Goal: Browse casually

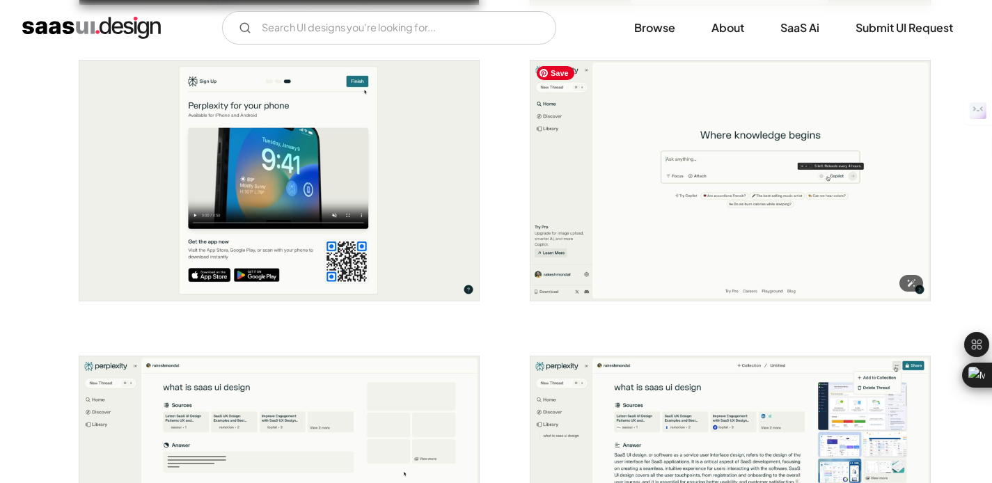
scroll to position [1149, 0]
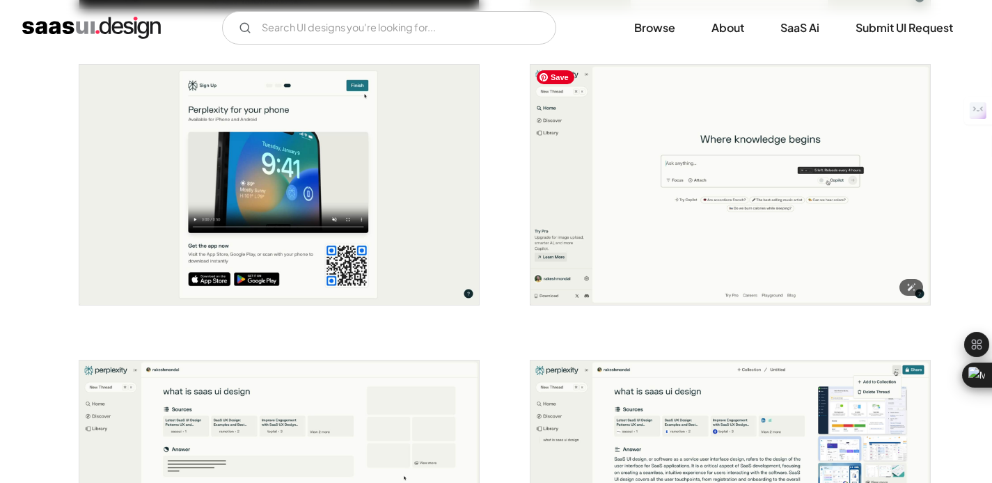
click at [764, 268] on img "open lightbox" at bounding box center [729, 185] width 399 height 240
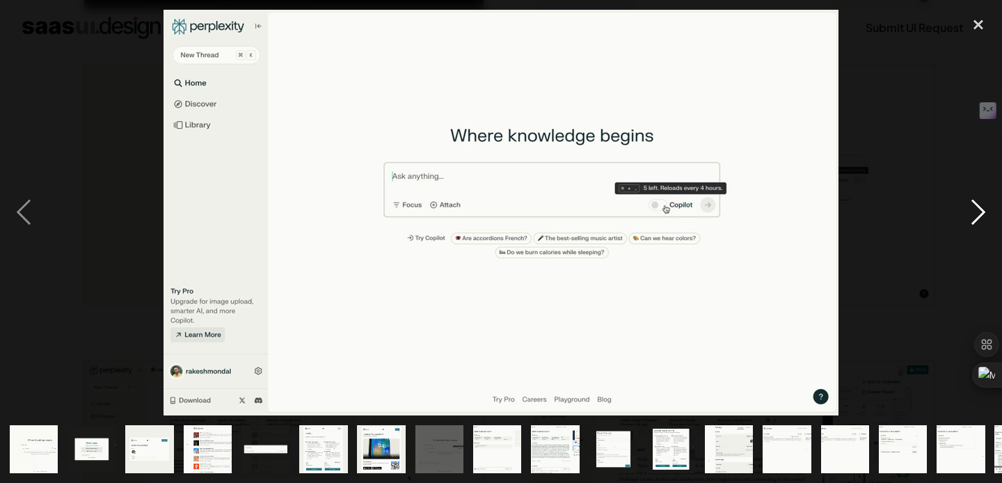
click at [990, 210] on div "next image" at bounding box center [978, 213] width 47 height 406
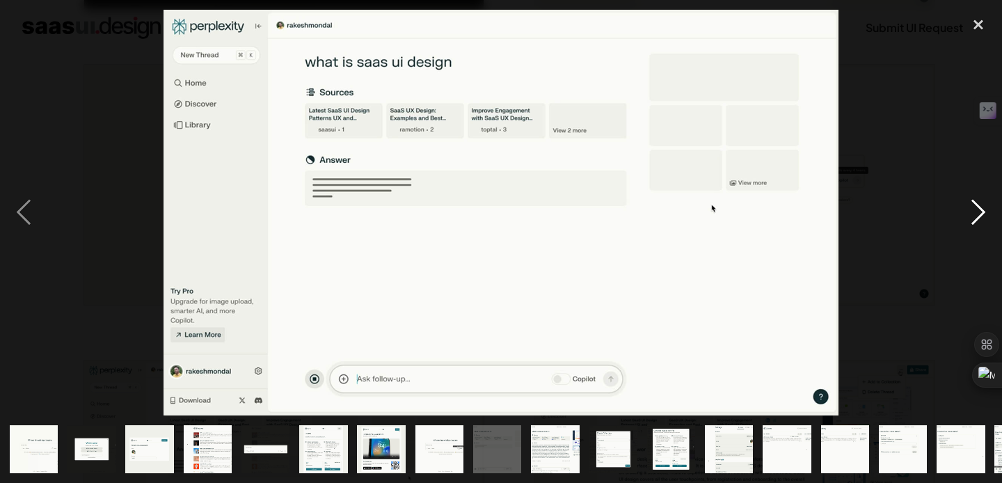
click at [990, 210] on div "next image" at bounding box center [978, 213] width 47 height 406
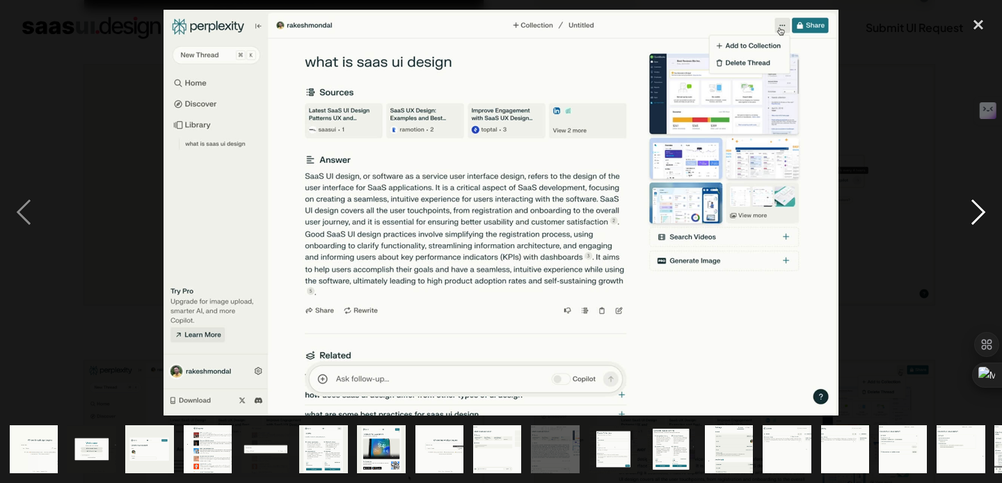
click at [990, 210] on div "next image" at bounding box center [978, 213] width 47 height 406
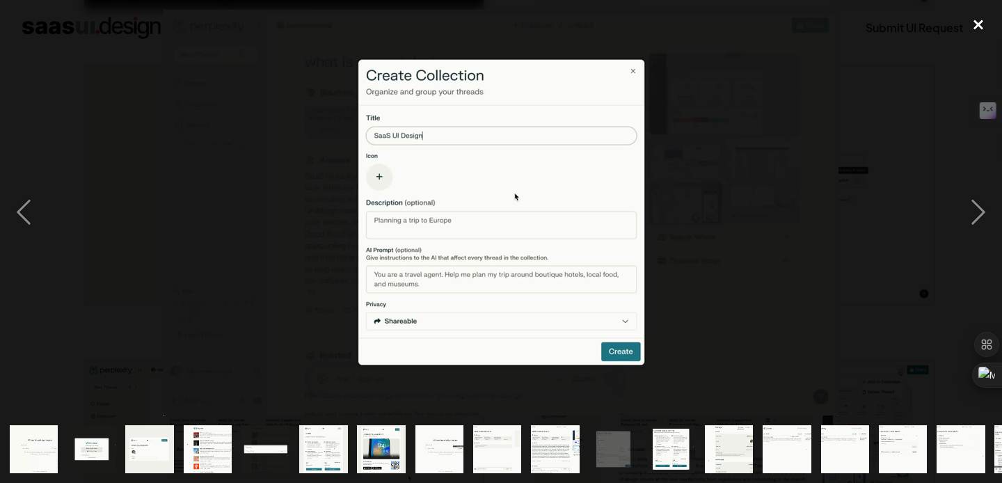
click at [971, 24] on div "close lightbox" at bounding box center [978, 25] width 47 height 31
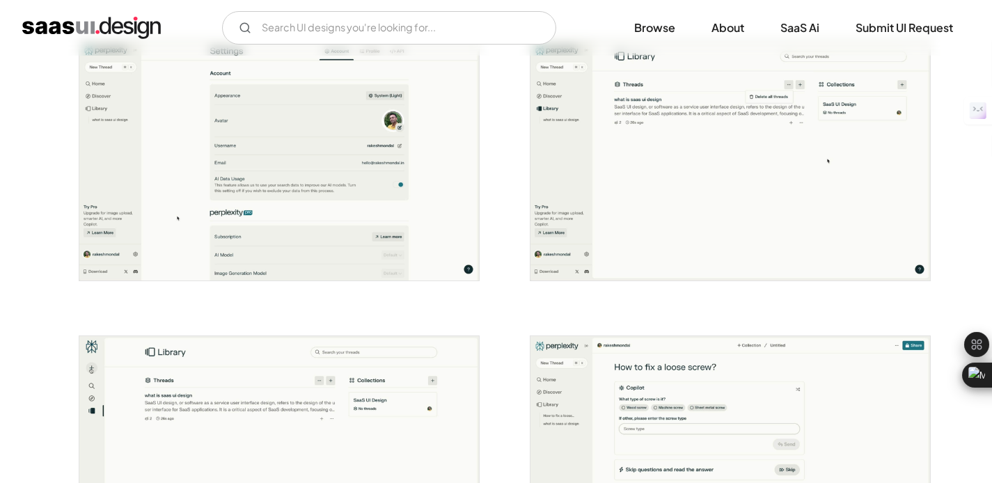
scroll to position [1866, 0]
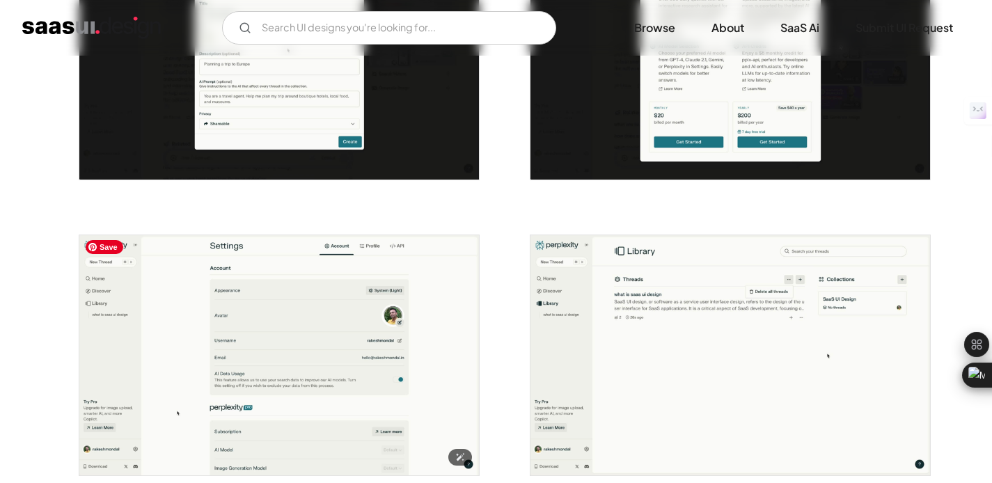
click at [370, 330] on img "open lightbox" at bounding box center [278, 355] width 399 height 240
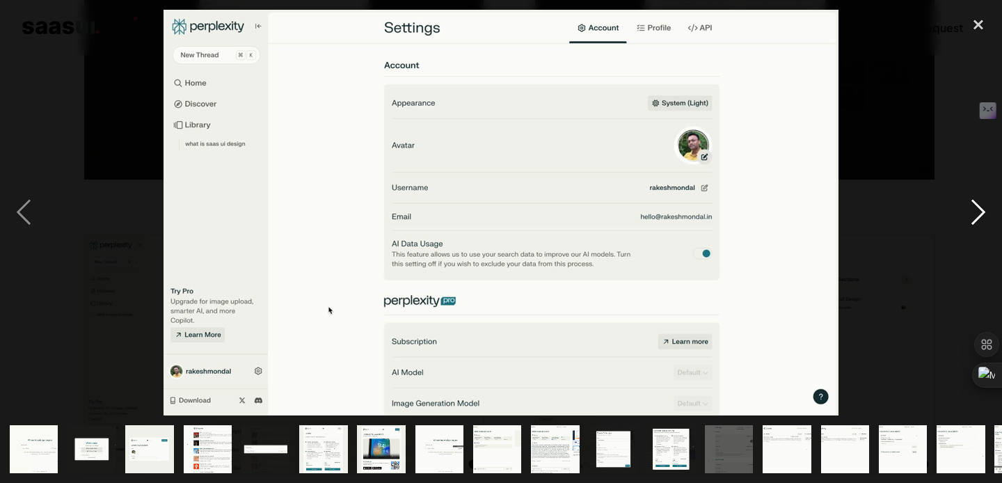
click at [991, 224] on div "next image" at bounding box center [978, 213] width 47 height 406
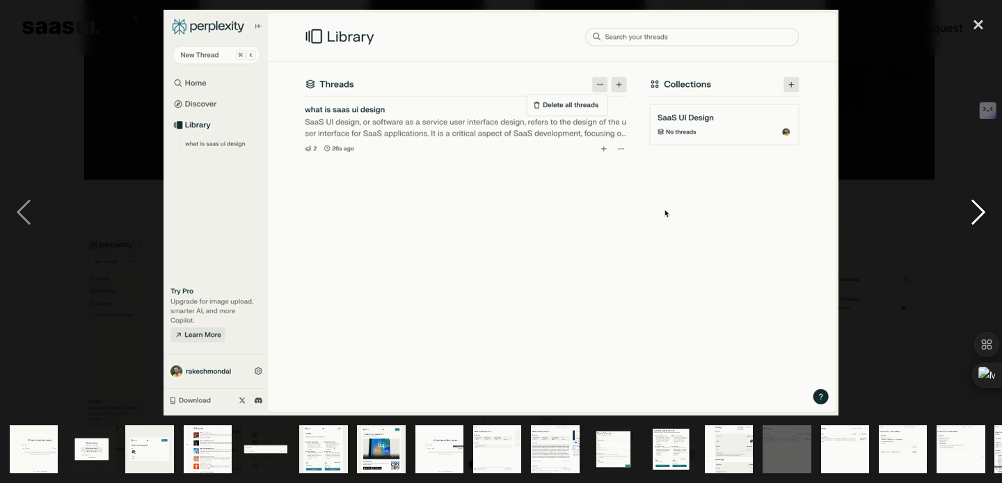
click at [991, 221] on div "next image" at bounding box center [978, 213] width 47 height 406
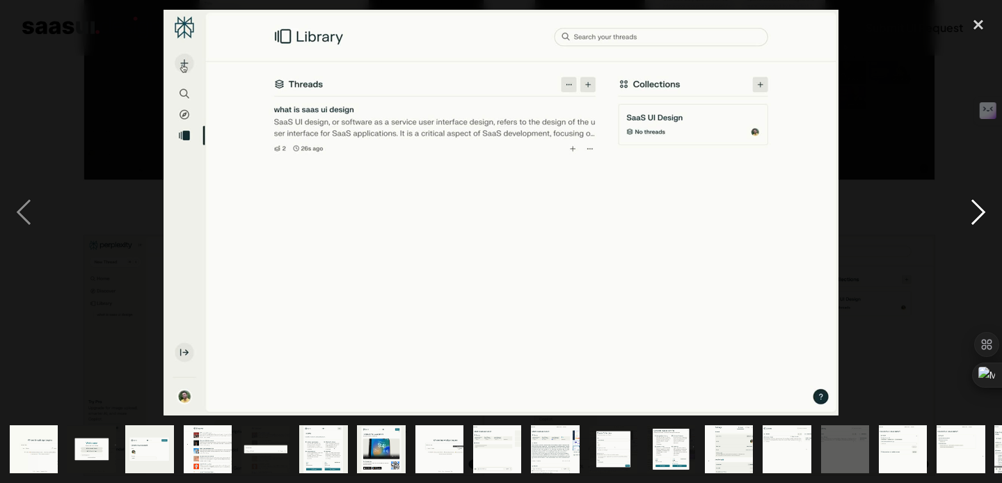
click at [991, 223] on div "next image" at bounding box center [978, 213] width 47 height 406
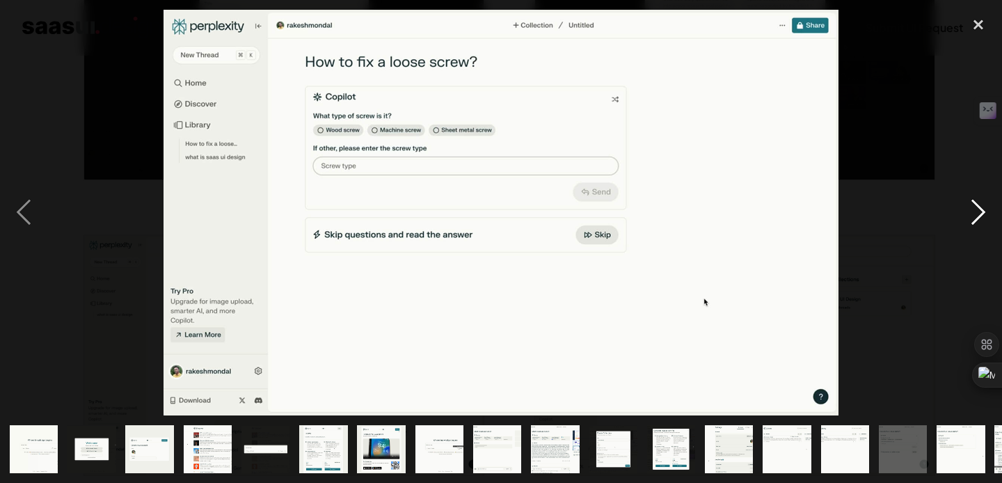
click at [991, 224] on div "next image" at bounding box center [978, 213] width 47 height 406
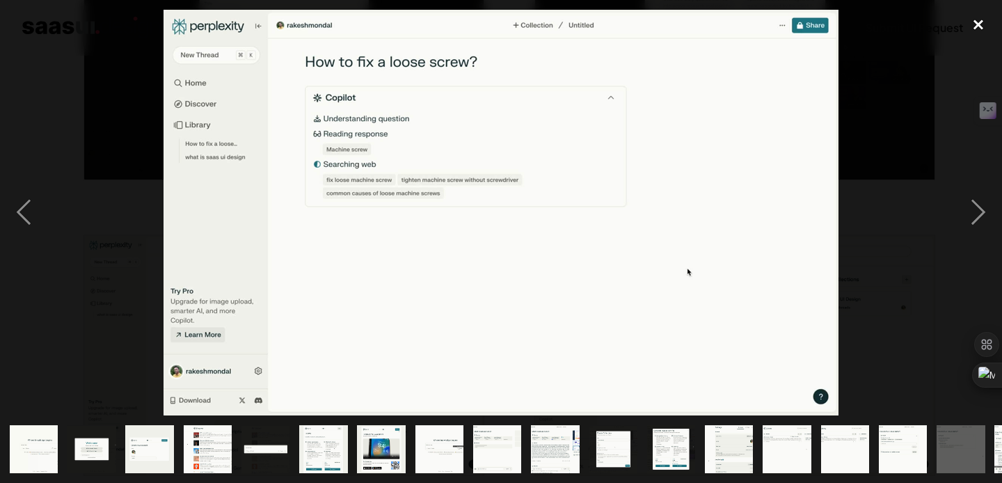
click at [983, 26] on div "close lightbox" at bounding box center [978, 25] width 47 height 31
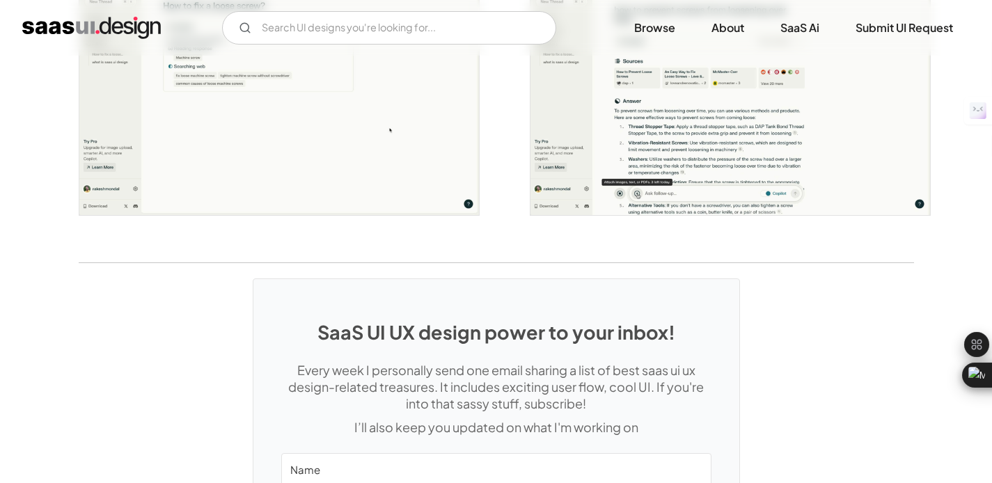
scroll to position [2538, 0]
